Goal: Find specific page/section: Find specific page/section

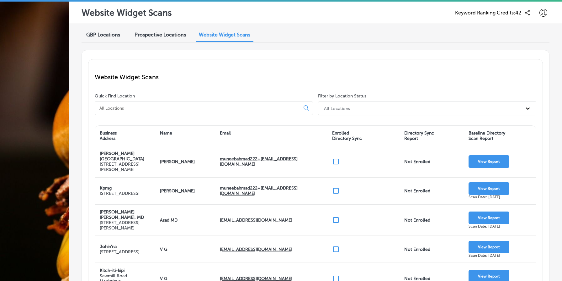
click at [165, 35] on span "Prospective Locations" at bounding box center [160, 35] width 51 height 6
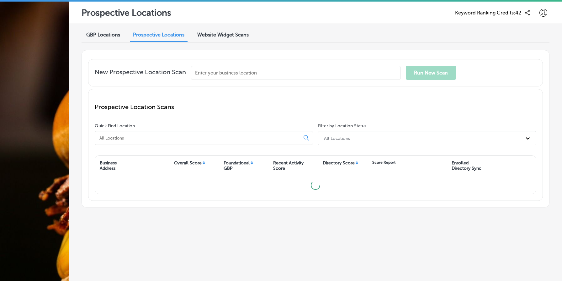
click at [224, 35] on span "Website Widget Scans" at bounding box center [222, 35] width 51 height 6
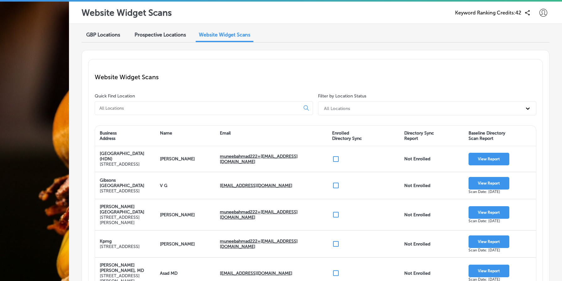
click at [159, 34] on span "Prospective Locations" at bounding box center [160, 35] width 51 height 6
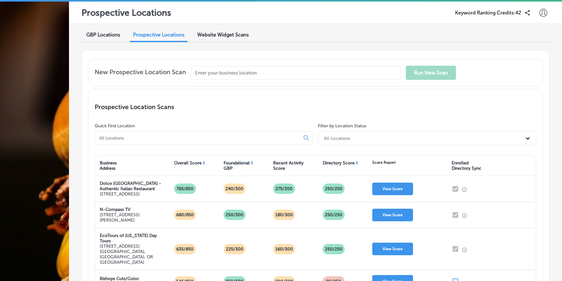
click at [193, 138] on input at bounding box center [199, 138] width 200 height 6
click at [224, 32] on span "Website Widget Scans" at bounding box center [222, 35] width 51 height 6
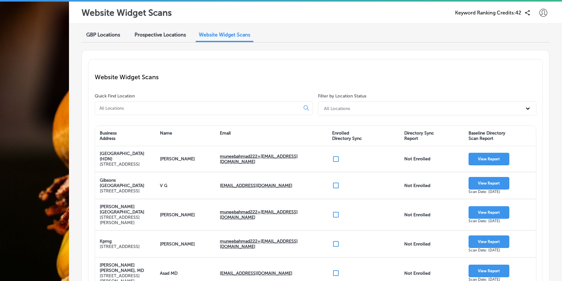
click at [171, 33] on span "Prospective Locations" at bounding box center [160, 35] width 51 height 6
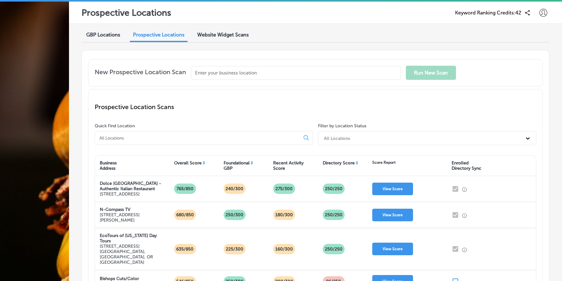
click at [173, 136] on input at bounding box center [199, 138] width 200 height 6
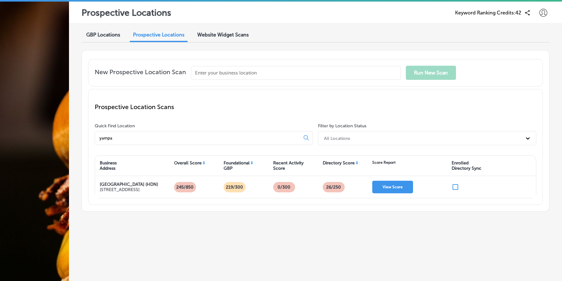
type input "yampa"
click at [227, 37] on span "Website Widget Scans" at bounding box center [222, 35] width 51 height 6
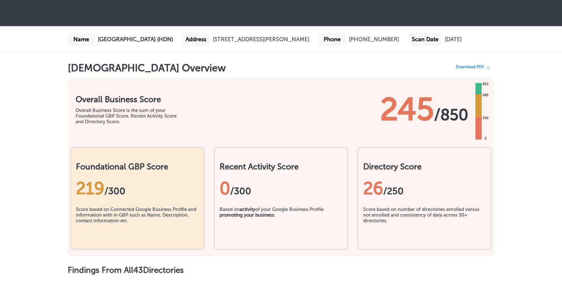
click at [223, 122] on div "Overall Business Score Overall Business Score is the sum of your Foundational G…" at bounding box center [281, 106] width 427 height 56
click at [216, 125] on div "Overall Business Score Overall Business Score is the sum of your Foundational G…" at bounding box center [281, 106] width 427 height 56
click at [283, 173] on div "0 /300" at bounding box center [281, 187] width 123 height 33
